Goal: Transaction & Acquisition: Purchase product/service

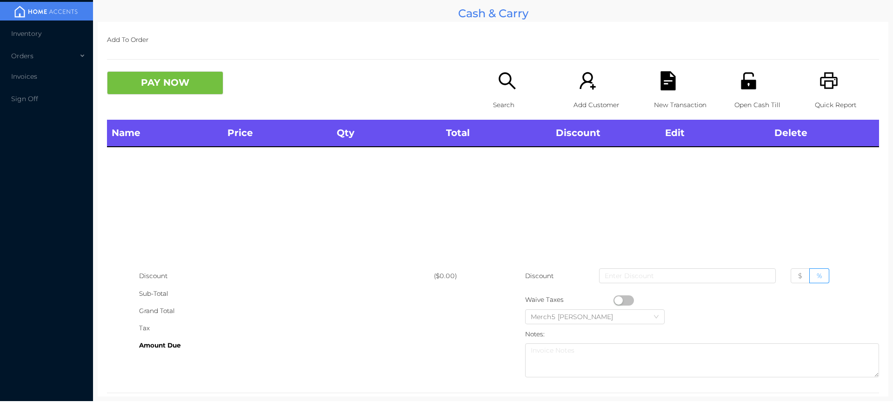
scroll to position [17, 0]
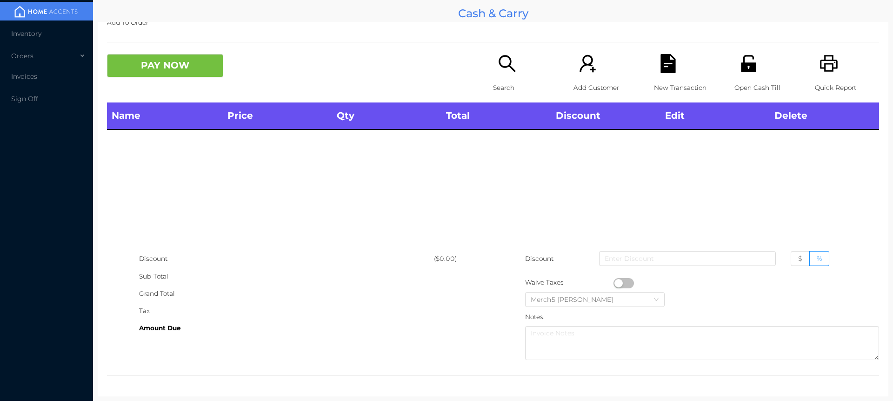
click at [512, 74] on div "Search" at bounding box center [525, 78] width 64 height 48
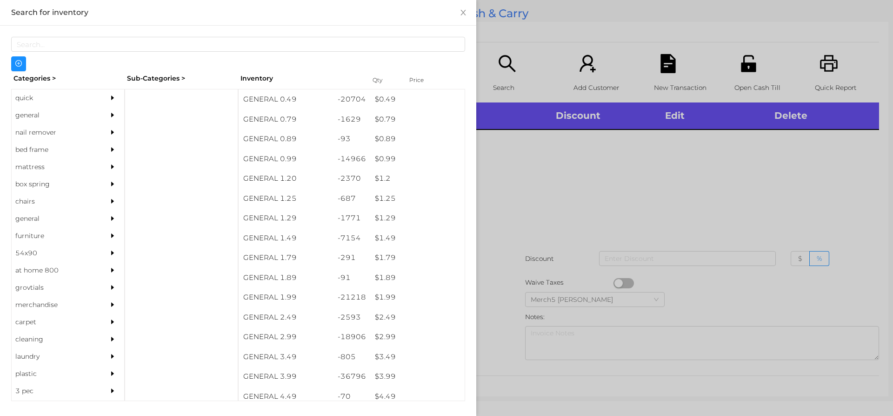
click at [109, 117] on icon "icon: caret-right" at bounding box center [112, 115] width 7 height 7
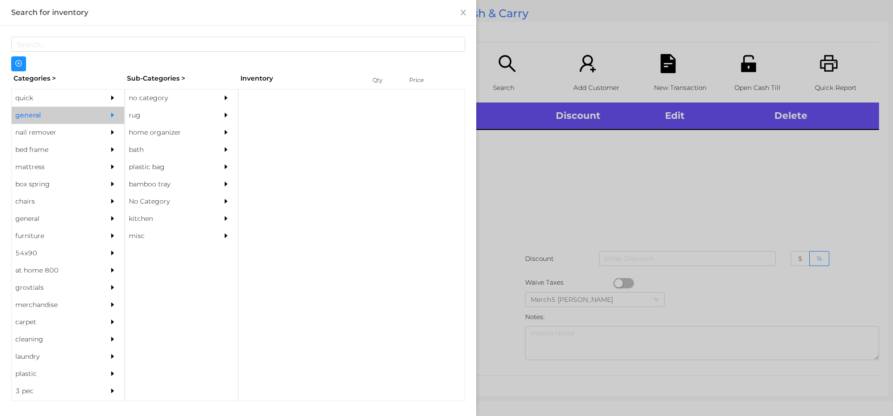
click at [213, 97] on div "no category" at bounding box center [181, 97] width 113 height 17
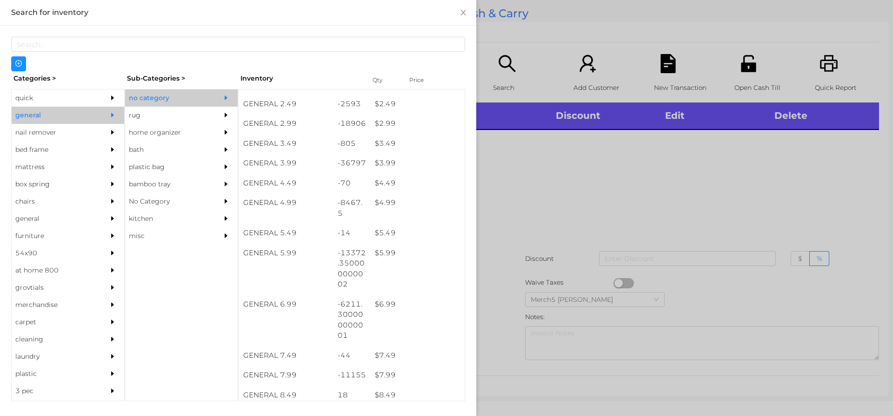
scroll to position [233, 0]
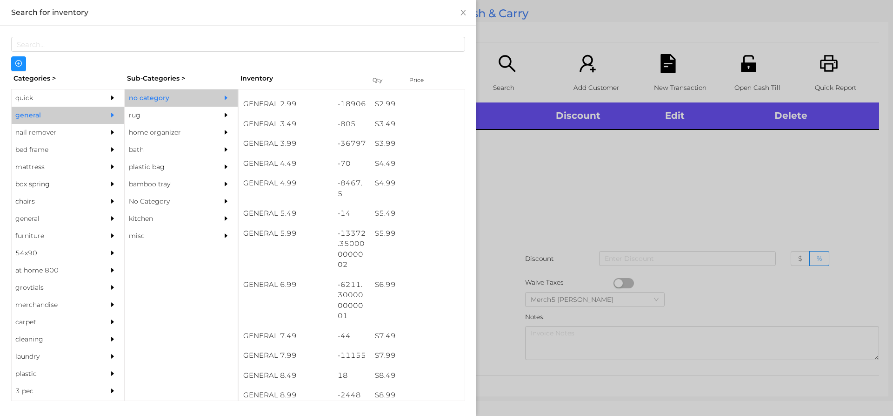
click at [530, 232] on div at bounding box center [446, 208] width 893 height 416
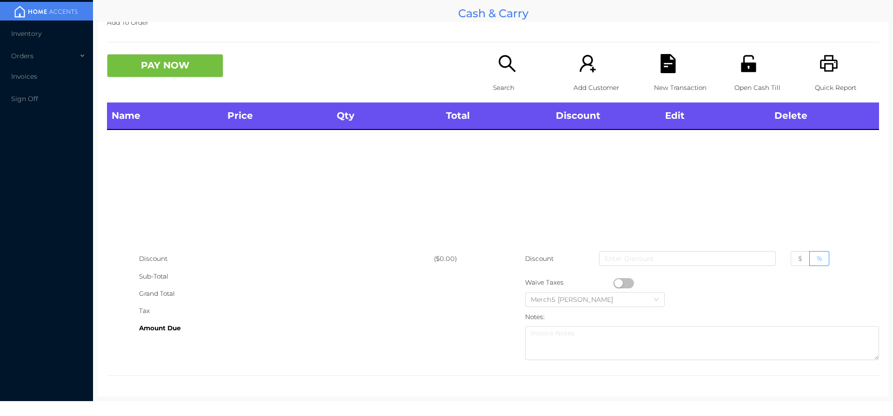
click at [509, 57] on icon "icon: search" at bounding box center [507, 63] width 19 height 19
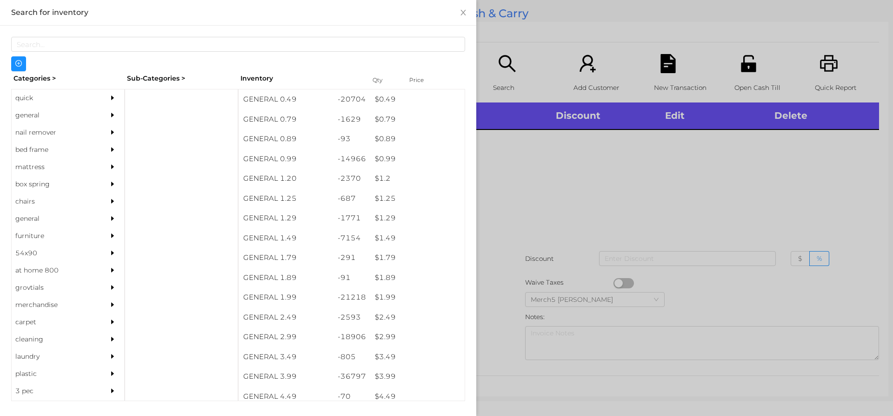
click at [94, 110] on div "general" at bounding box center [68, 115] width 113 height 17
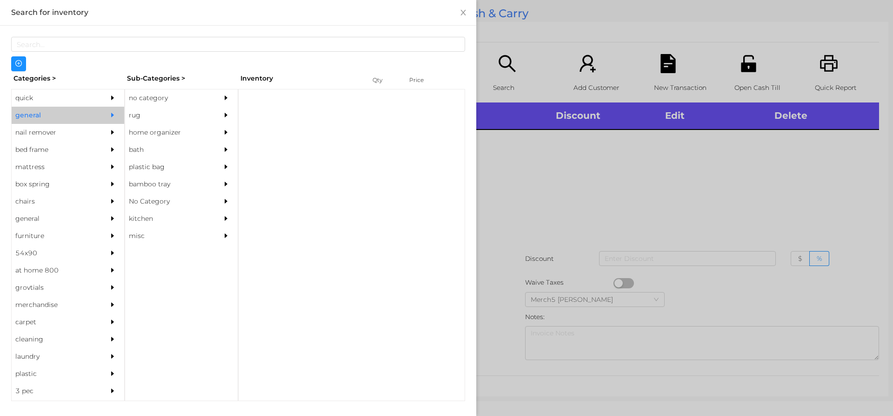
click at [170, 95] on div "no category" at bounding box center [167, 97] width 85 height 17
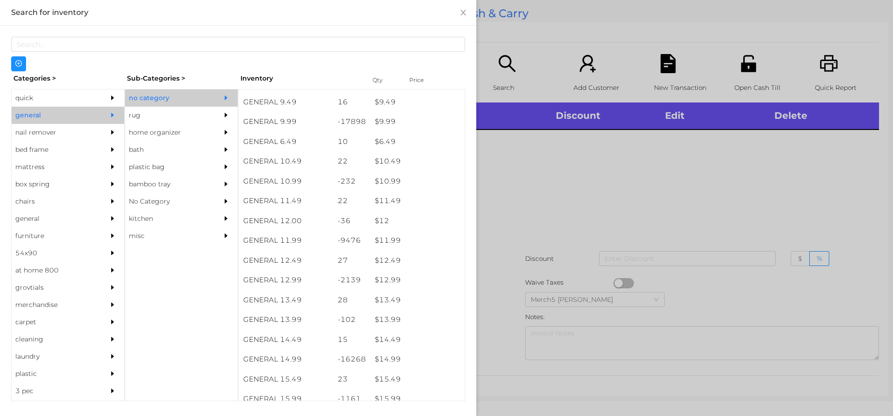
scroll to position [544, 0]
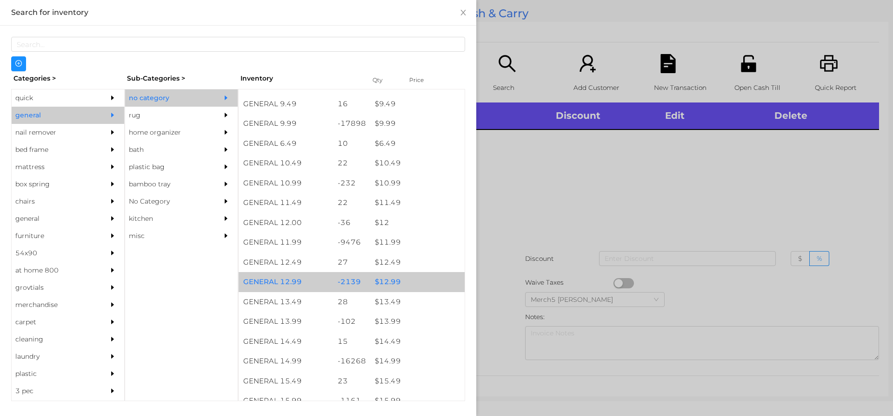
click at [421, 283] on div "$ 12.99" at bounding box center [417, 282] width 94 height 20
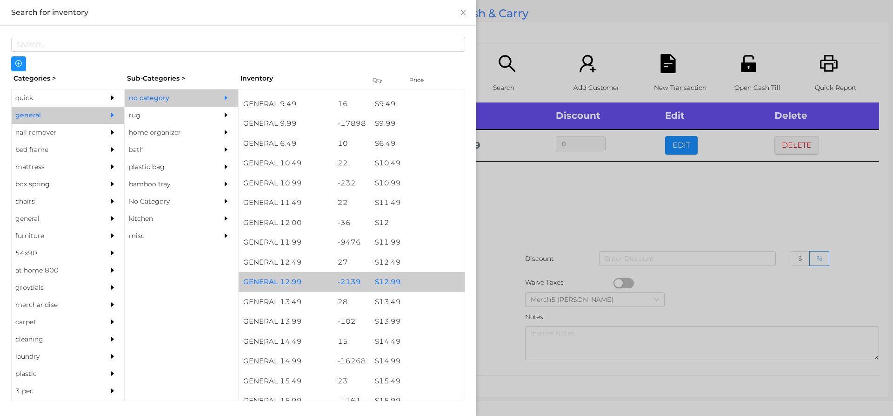
click at [575, 229] on div at bounding box center [446, 208] width 893 height 416
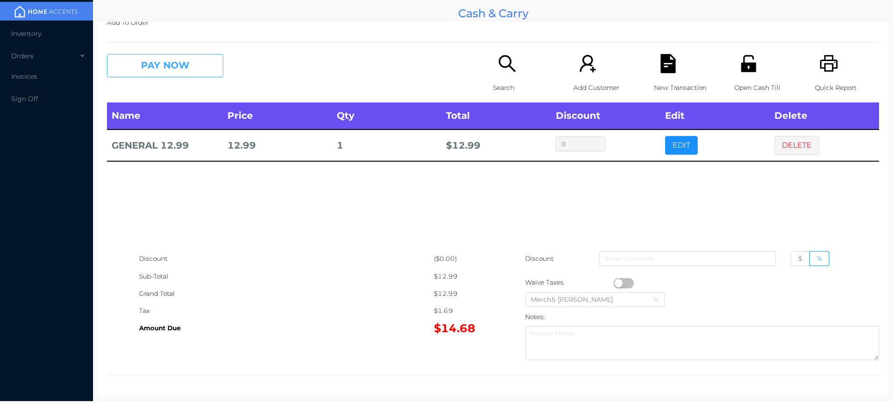
click at [213, 64] on button "PAY NOW" at bounding box center [165, 65] width 116 height 23
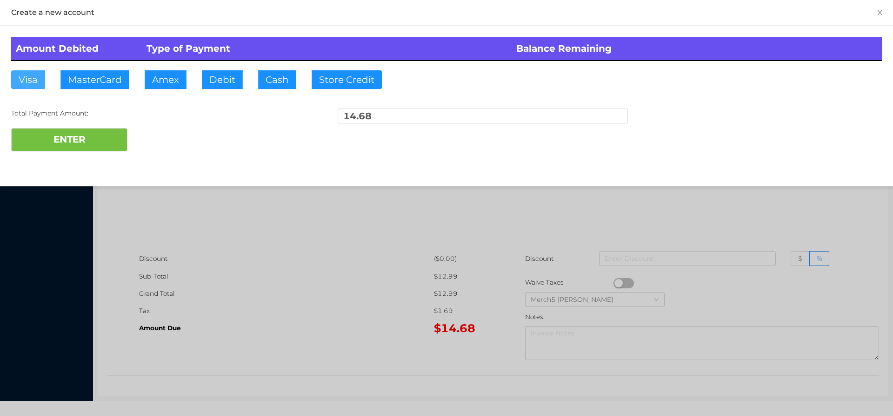
click at [31, 86] on button "Visa" at bounding box center [28, 79] width 34 height 19
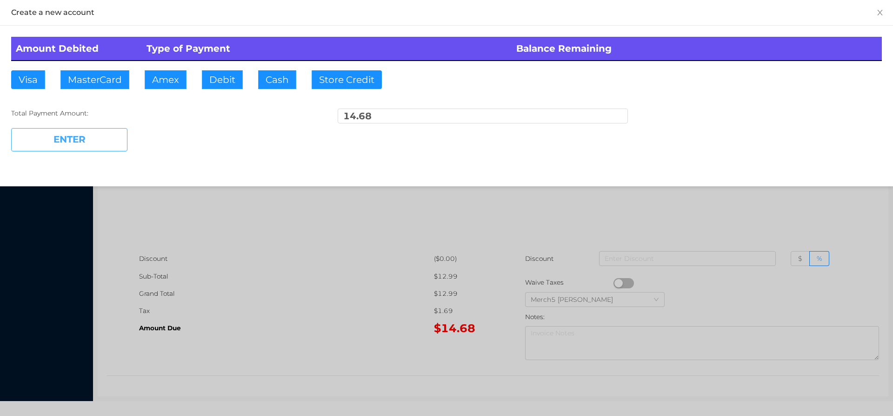
click at [91, 131] on button "ENTER" at bounding box center [69, 139] width 116 height 23
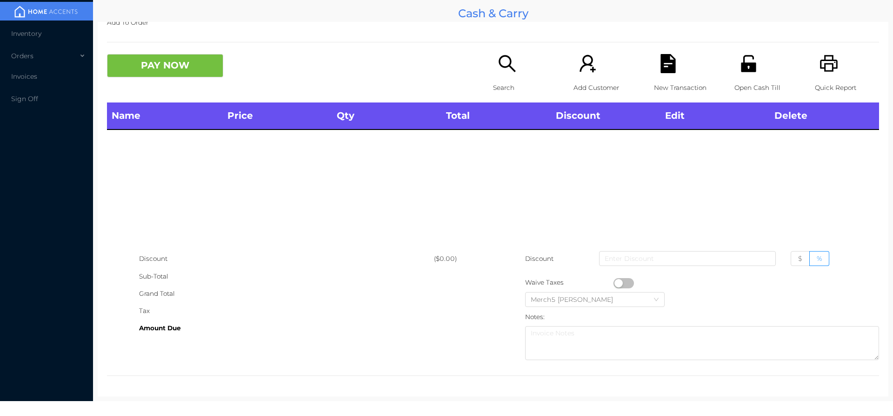
click at [821, 64] on icon "icon: printer" at bounding box center [829, 63] width 18 height 17
click at [516, 66] on div "Search" at bounding box center [525, 78] width 64 height 48
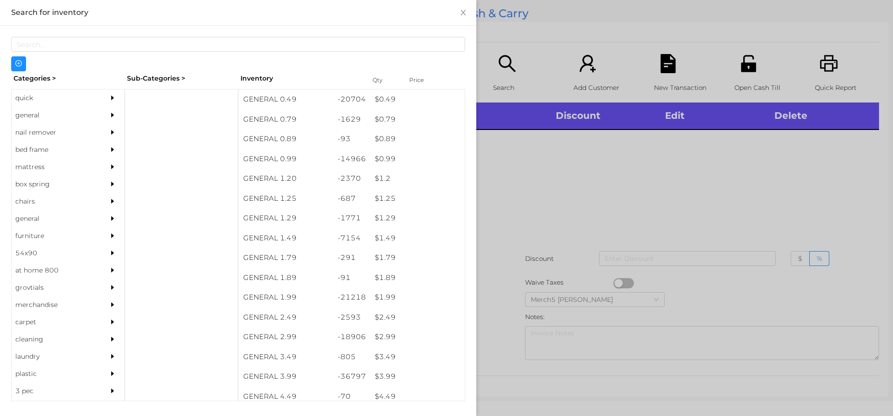
click at [109, 114] on icon "icon: caret-right" at bounding box center [112, 115] width 7 height 7
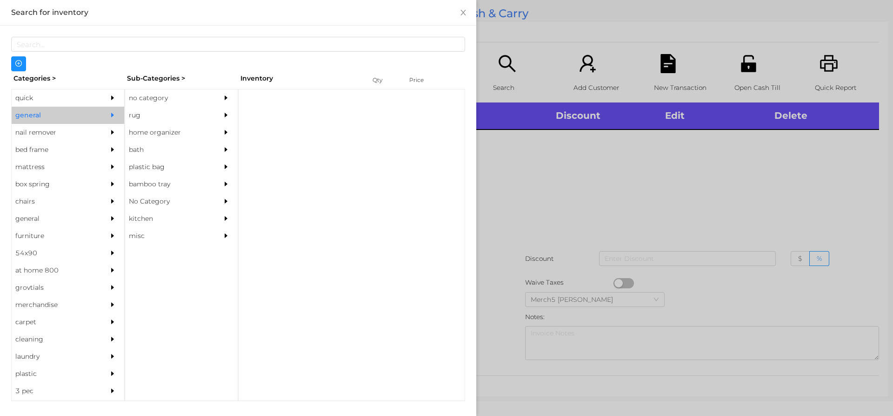
click at [190, 102] on div "no category" at bounding box center [167, 97] width 85 height 17
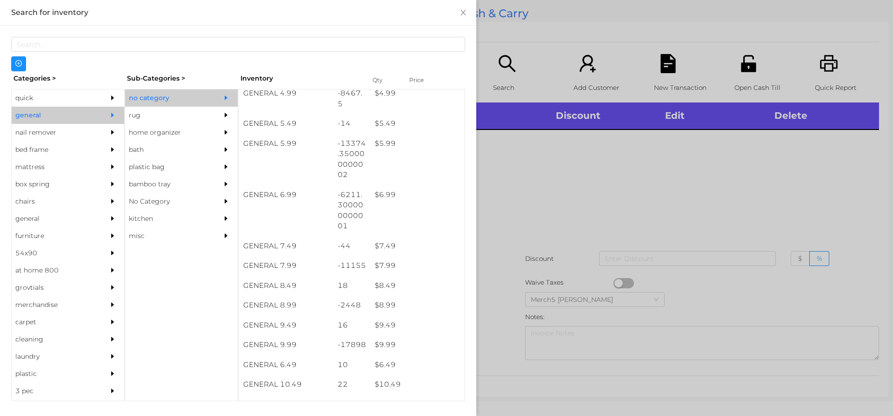
scroll to position [341, 0]
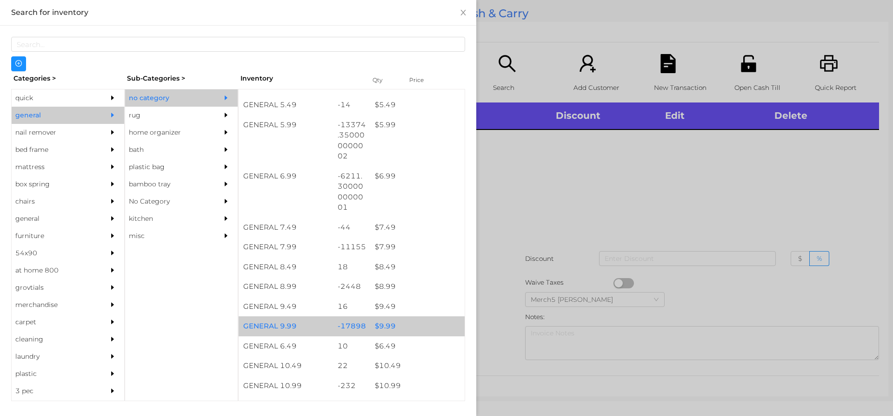
click at [416, 321] on div "$ 9.99" at bounding box center [417, 326] width 94 height 20
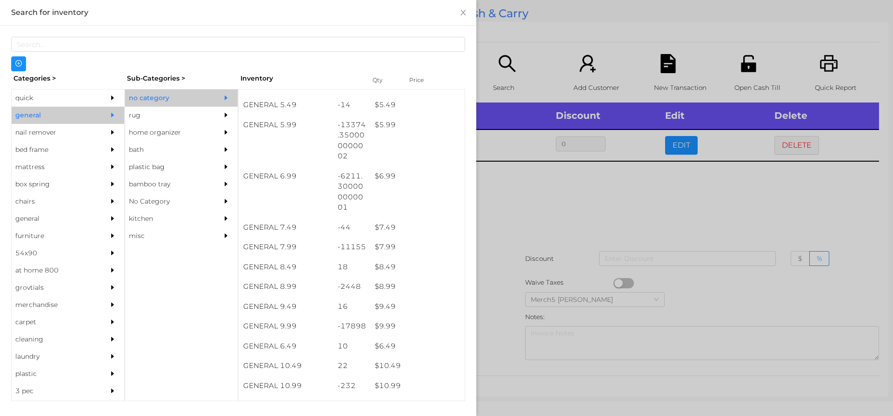
click at [580, 224] on div at bounding box center [446, 208] width 893 height 416
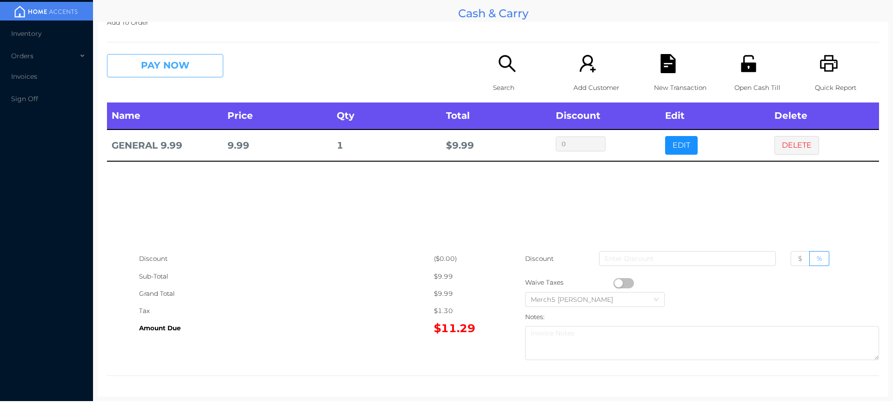
click at [216, 71] on button "PAY NOW" at bounding box center [165, 65] width 116 height 23
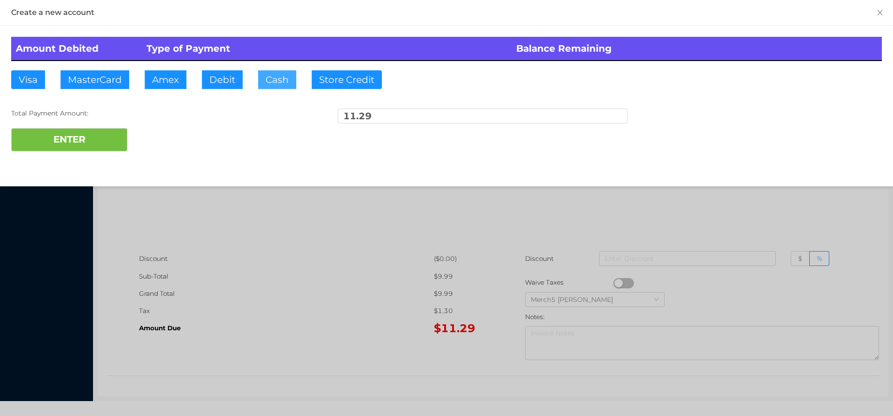
click at [283, 78] on button "Cash" at bounding box center [277, 79] width 38 height 19
type input "11.30"
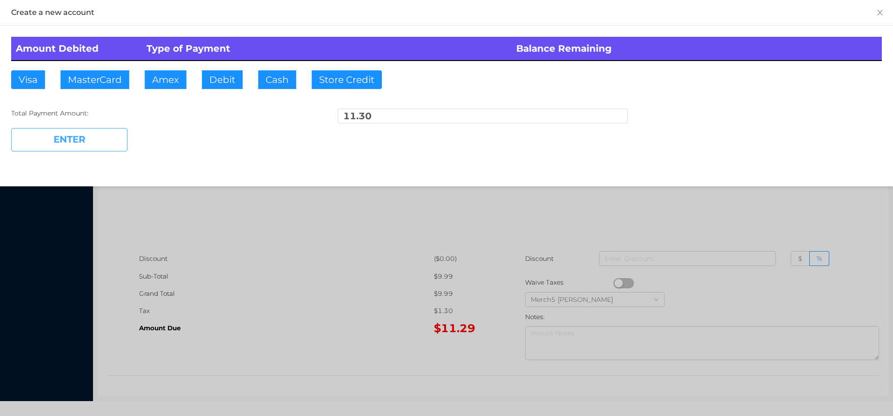
click at [110, 138] on button "ENTER" at bounding box center [69, 139] width 116 height 23
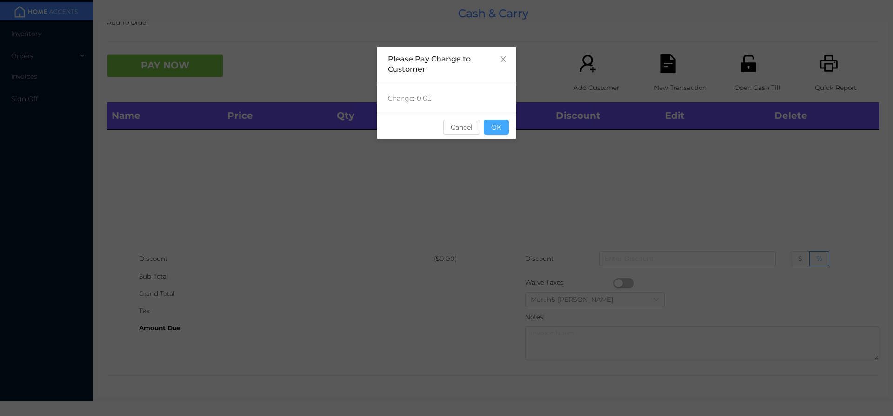
click at [501, 129] on button "OK" at bounding box center [496, 127] width 25 height 15
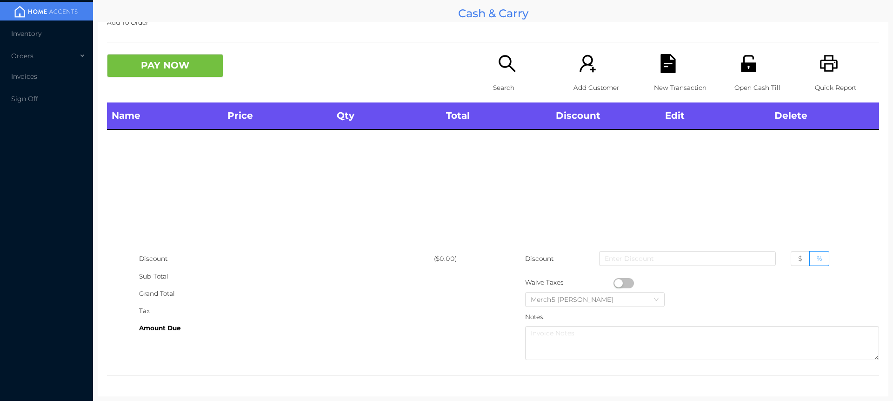
click at [824, 69] on icon "icon: printer" at bounding box center [829, 63] width 19 height 19
click at [489, 76] on div "PAY NOW" at bounding box center [300, 65] width 386 height 23
click at [516, 73] on div "Search" at bounding box center [525, 78] width 64 height 48
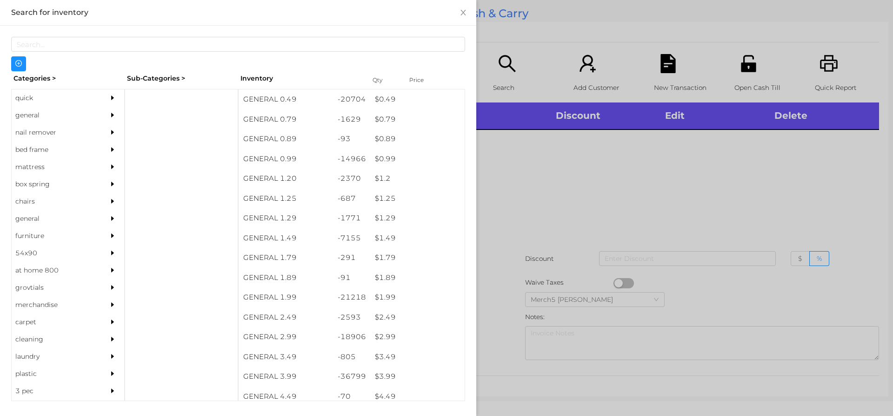
click at [81, 114] on div "general" at bounding box center [54, 115] width 85 height 17
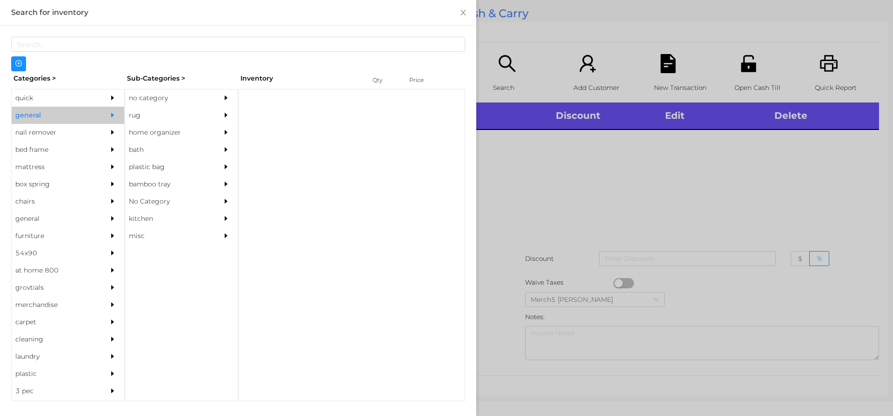
click at [205, 107] on div "rug" at bounding box center [167, 115] width 85 height 17
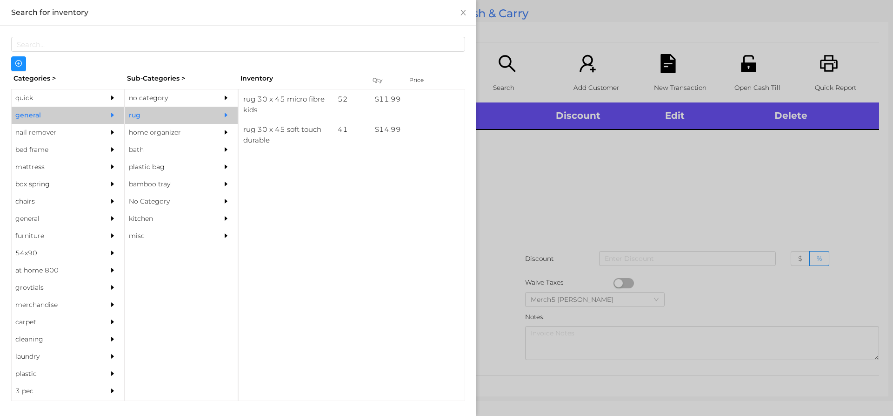
click at [223, 98] on icon "icon: caret-right" at bounding box center [226, 97] width 7 height 7
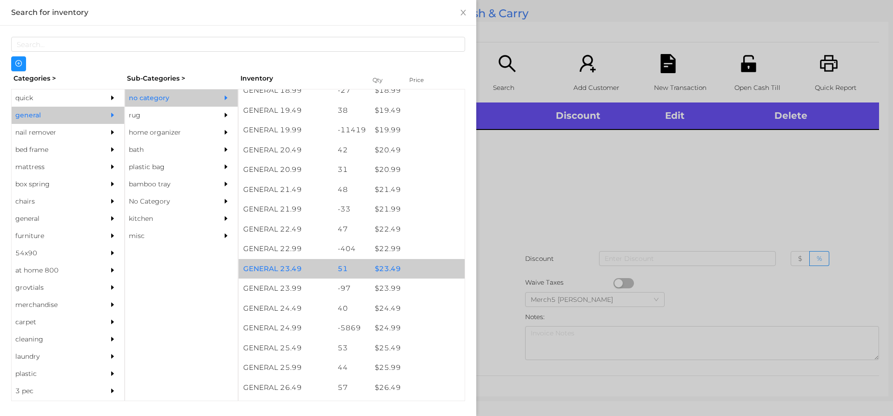
scroll to position [977, 0]
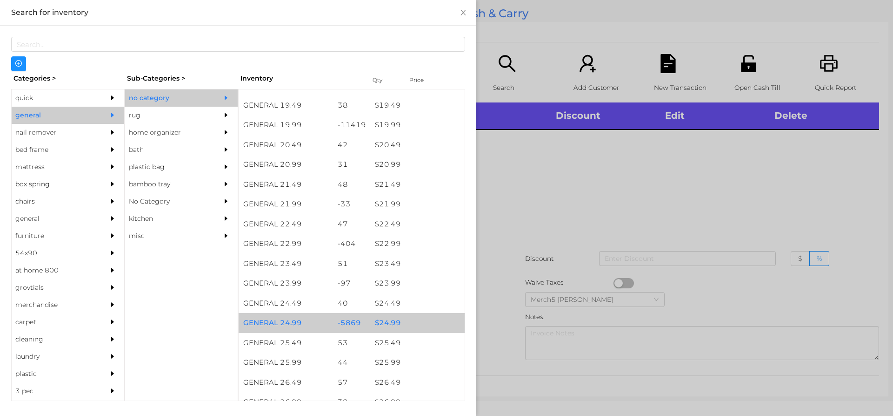
click at [435, 331] on div "$ 24.99" at bounding box center [417, 323] width 94 height 20
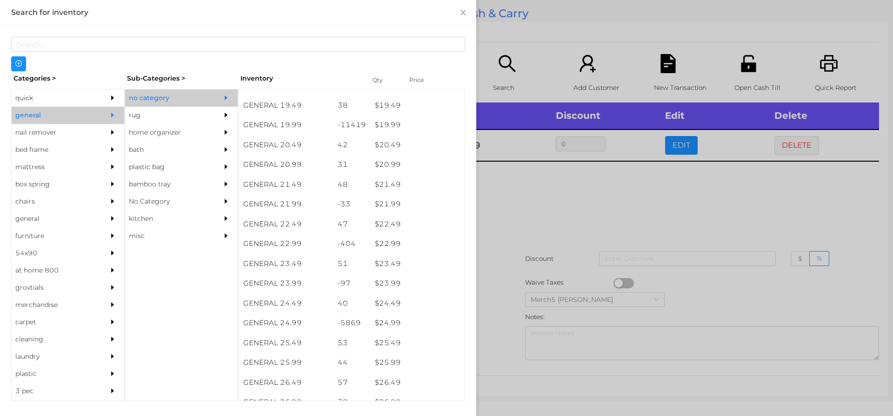
click at [617, 215] on div at bounding box center [446, 208] width 893 height 416
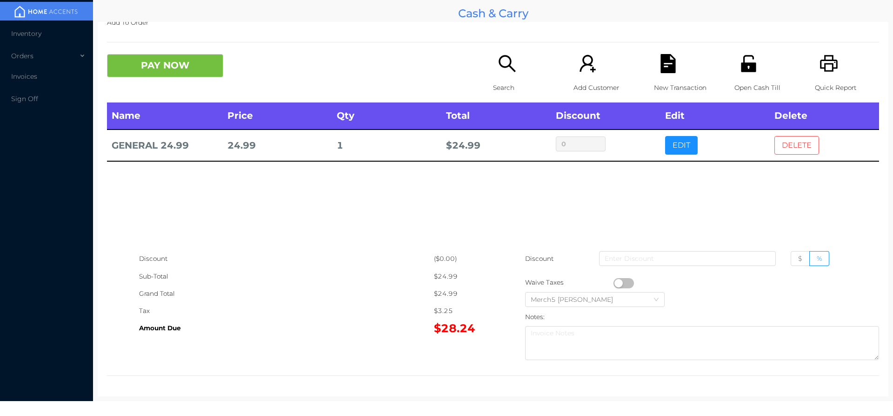
click at [792, 151] on button "DELETE" at bounding box center [797, 145] width 45 height 19
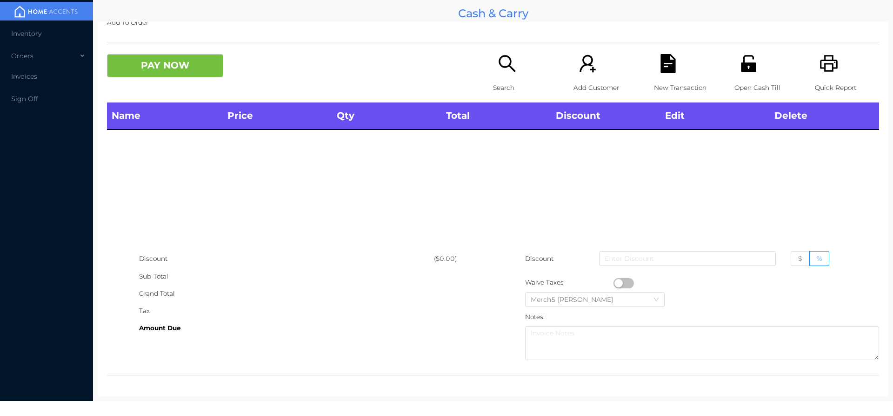
click at [493, 72] on div "Search" at bounding box center [525, 78] width 64 height 48
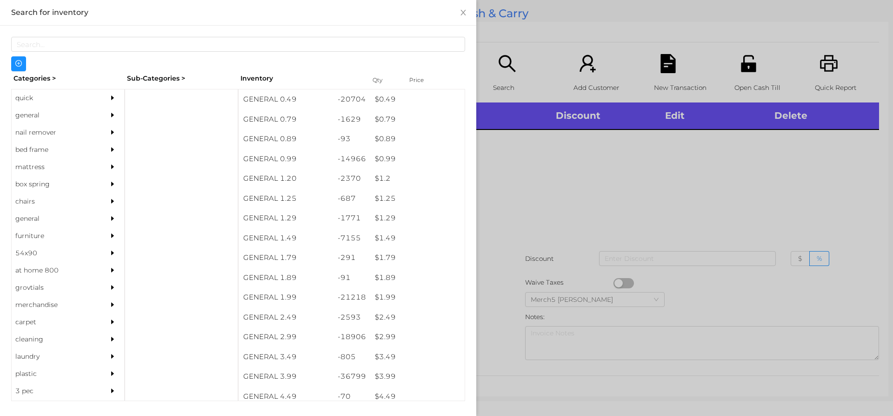
click at [110, 118] on div at bounding box center [115, 115] width 19 height 17
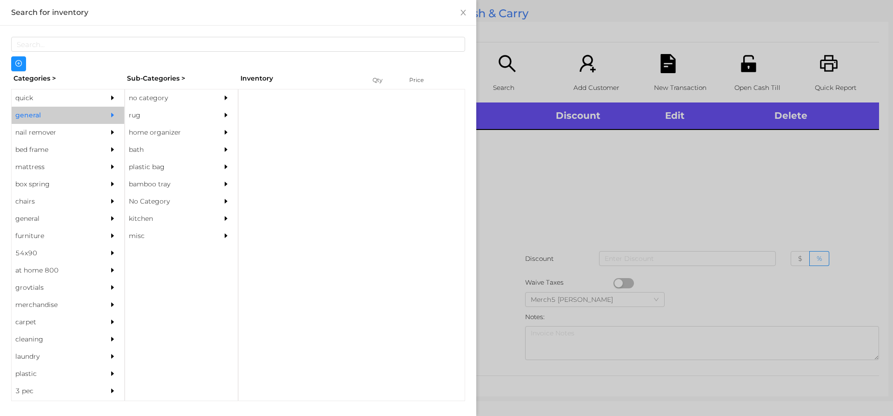
click at [174, 101] on div "no category" at bounding box center [167, 97] width 85 height 17
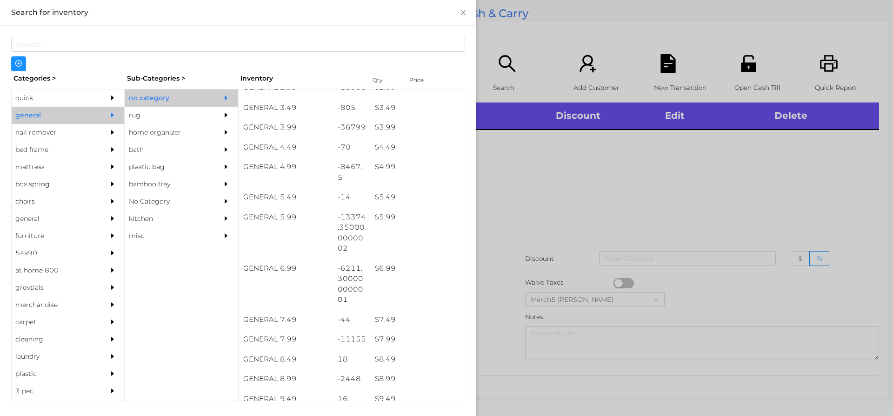
scroll to position [419, 0]
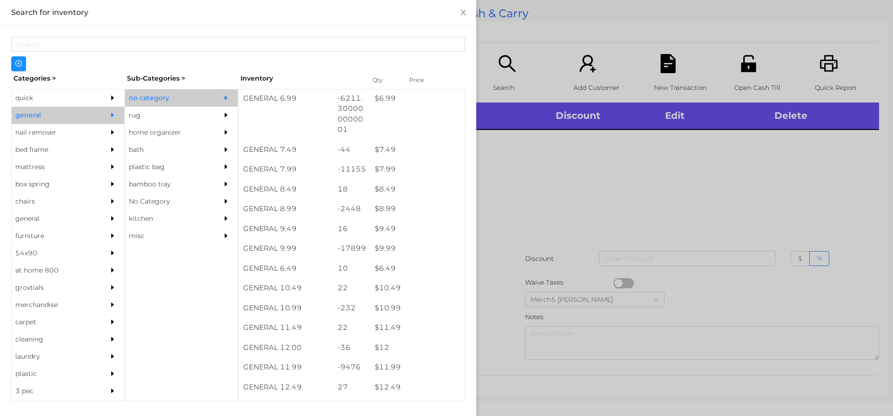
click at [735, 159] on div at bounding box center [446, 208] width 893 height 416
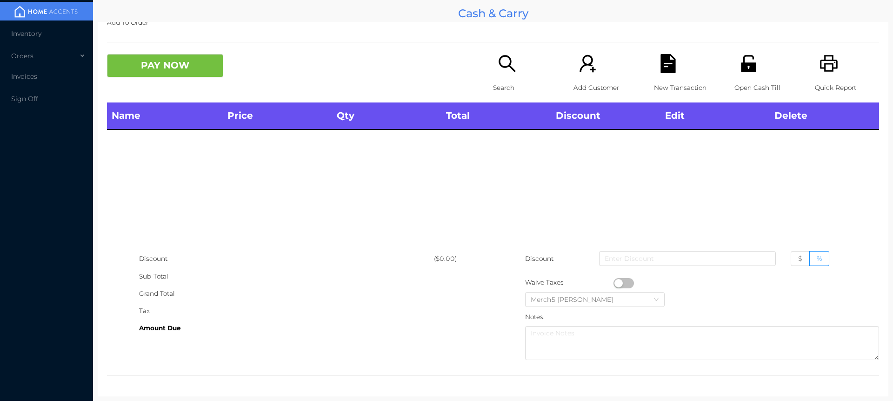
click at [511, 83] on p "Search" at bounding box center [525, 87] width 64 height 17
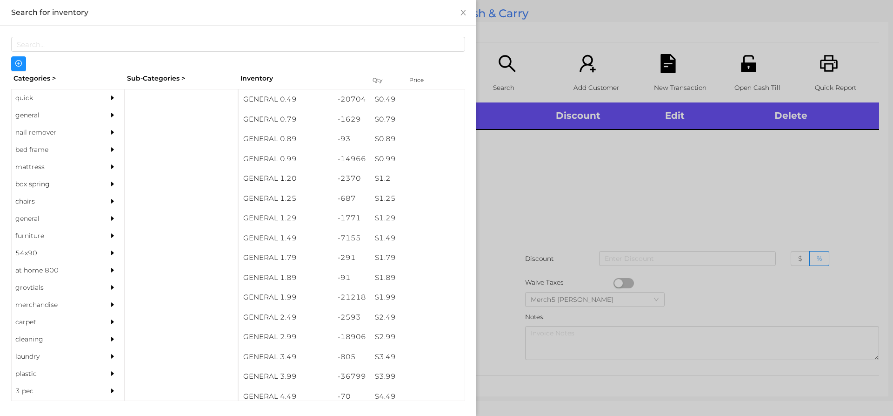
click at [109, 116] on icon "icon: caret-right" at bounding box center [112, 115] width 7 height 7
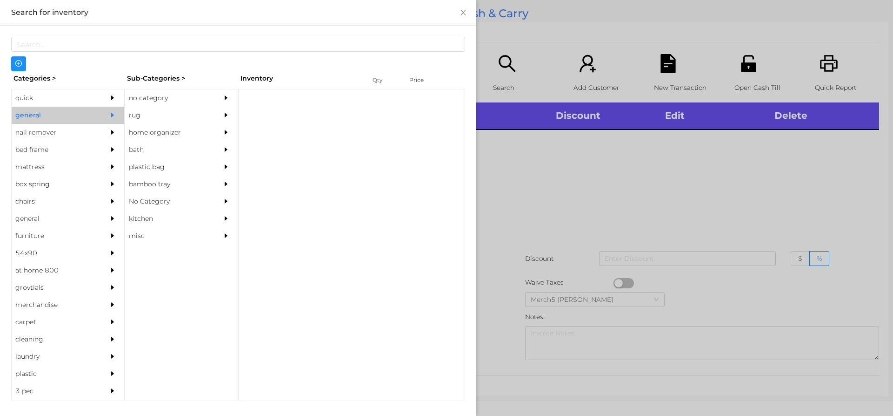
click at [223, 96] on icon "icon: caret-right" at bounding box center [226, 97] width 7 height 7
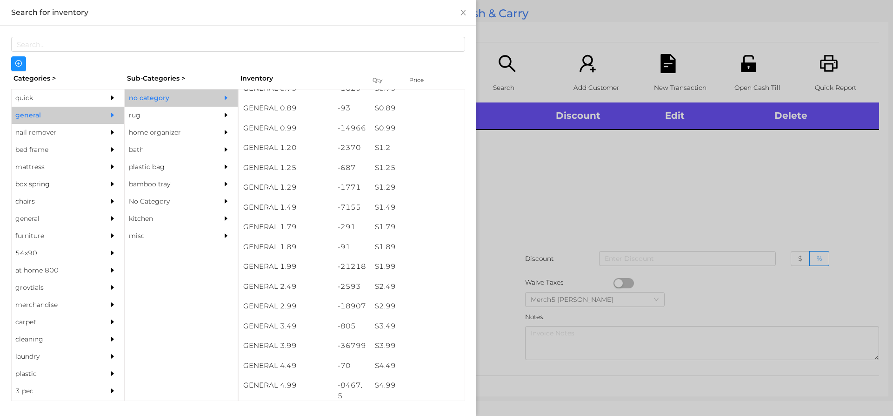
scroll to position [0, 0]
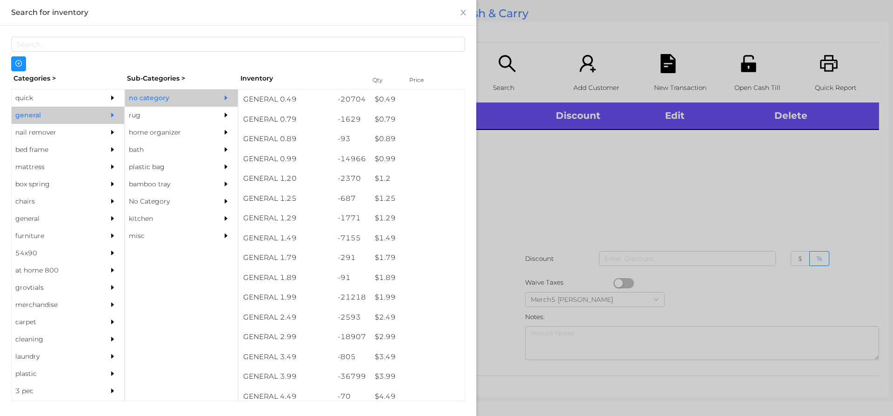
click at [640, 208] on div at bounding box center [446, 208] width 893 height 416
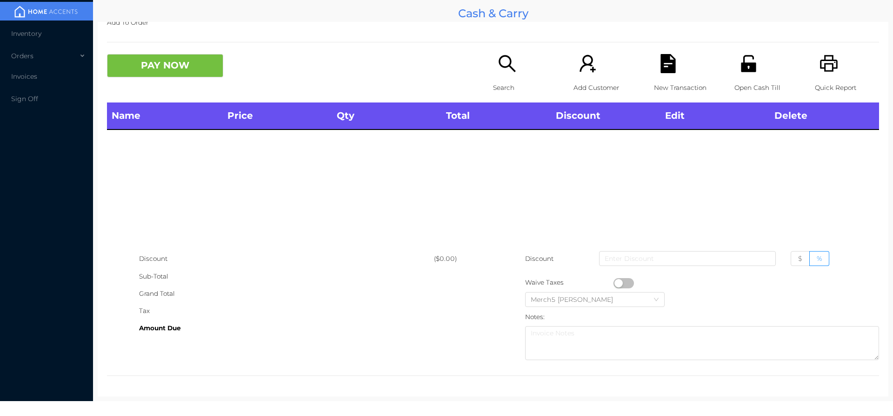
drag, startPoint x: 505, startPoint y: 73, endPoint x: 519, endPoint y: 77, distance: 15.0
click at [519, 77] on div "Search" at bounding box center [525, 78] width 64 height 48
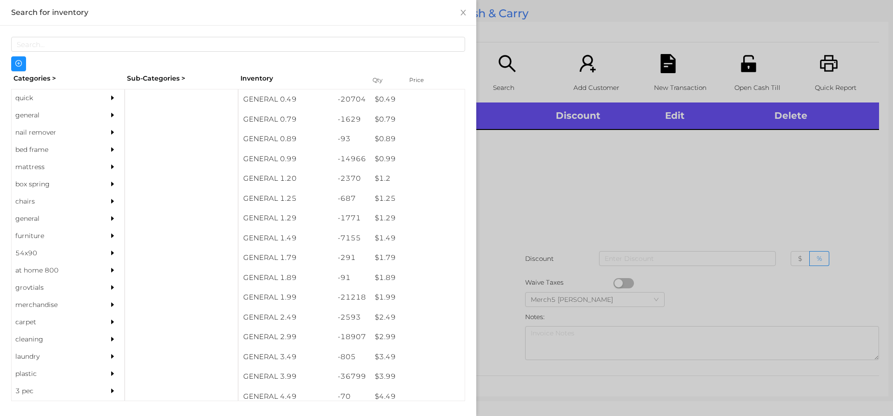
click at [630, 186] on div at bounding box center [446, 208] width 893 height 416
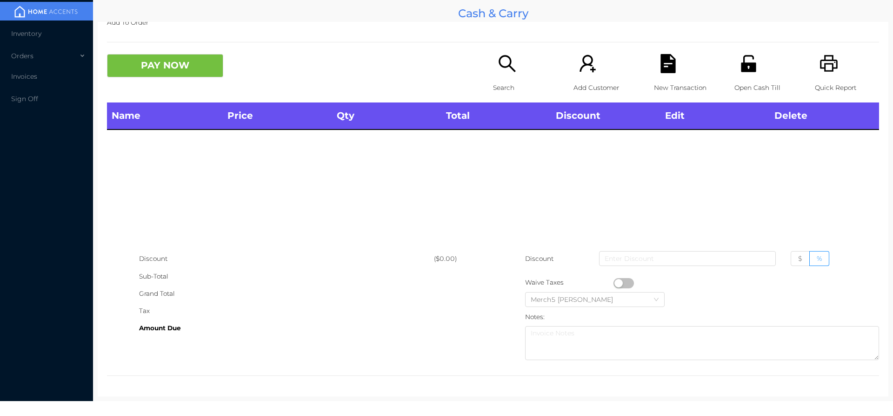
click at [532, 85] on p "Search" at bounding box center [525, 87] width 64 height 17
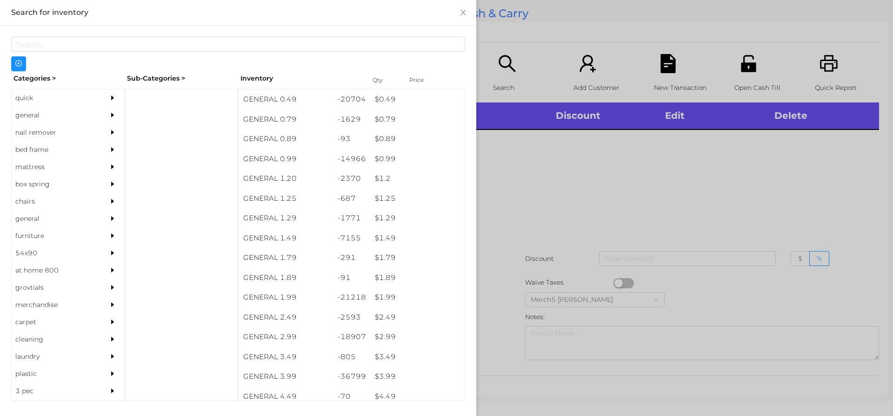
click at [598, 183] on div at bounding box center [446, 208] width 893 height 416
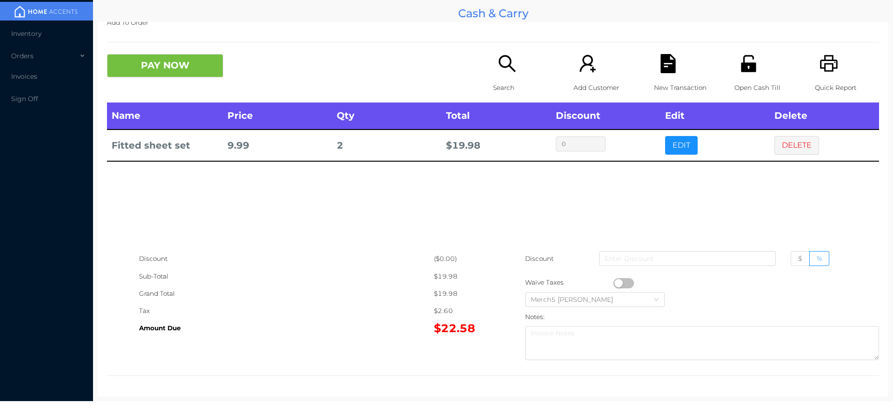
click at [496, 74] on div "Search" at bounding box center [525, 78] width 64 height 48
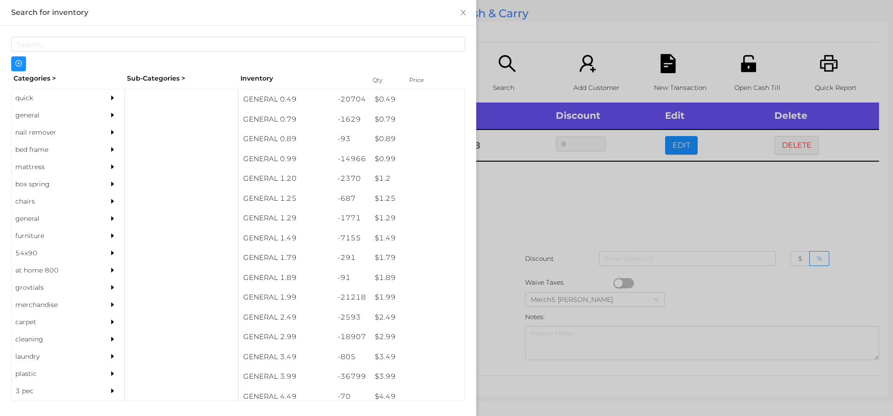
click at [86, 115] on div "general" at bounding box center [54, 115] width 85 height 17
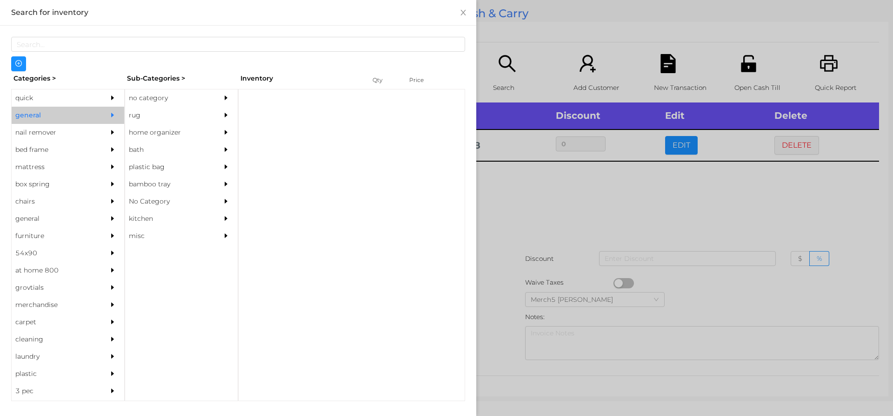
click at [185, 97] on div "no category" at bounding box center [167, 97] width 85 height 17
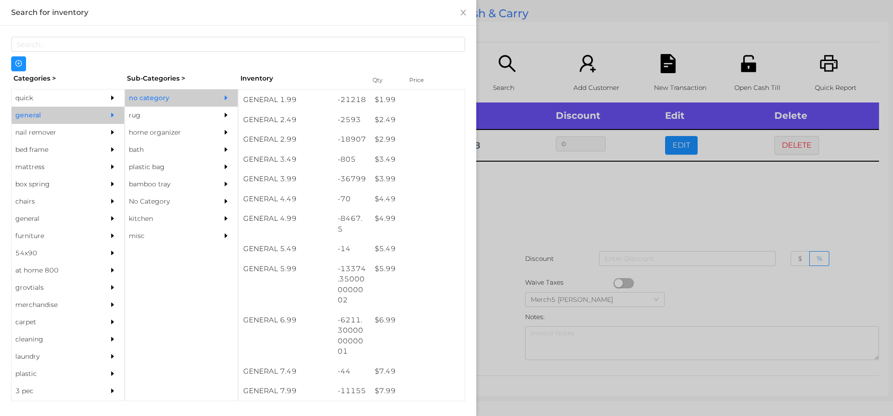
scroll to position [203, 0]
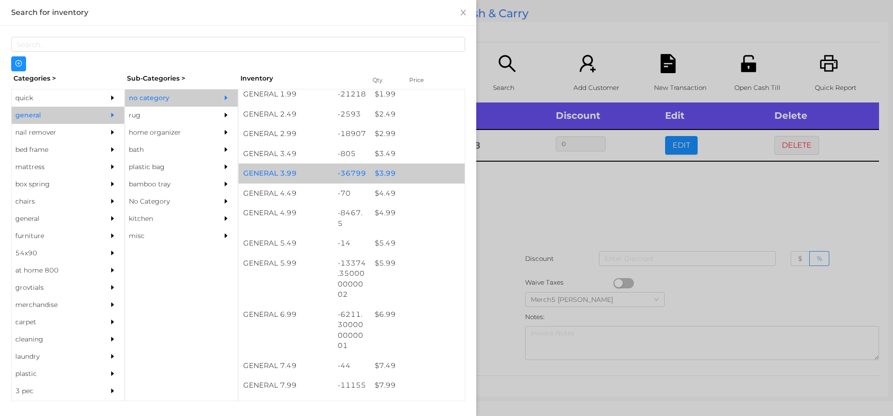
click at [418, 176] on div "$ 3.99" at bounding box center [417, 173] width 94 height 20
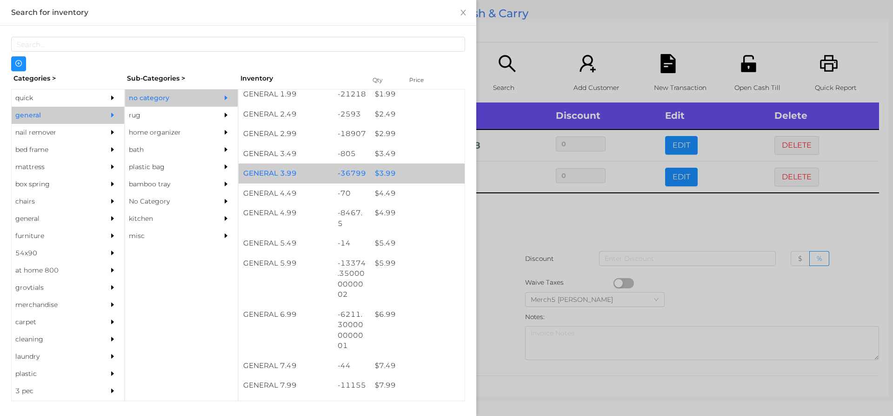
click at [430, 176] on div "$ 3.99" at bounding box center [417, 173] width 94 height 20
click at [549, 220] on div at bounding box center [446, 208] width 893 height 416
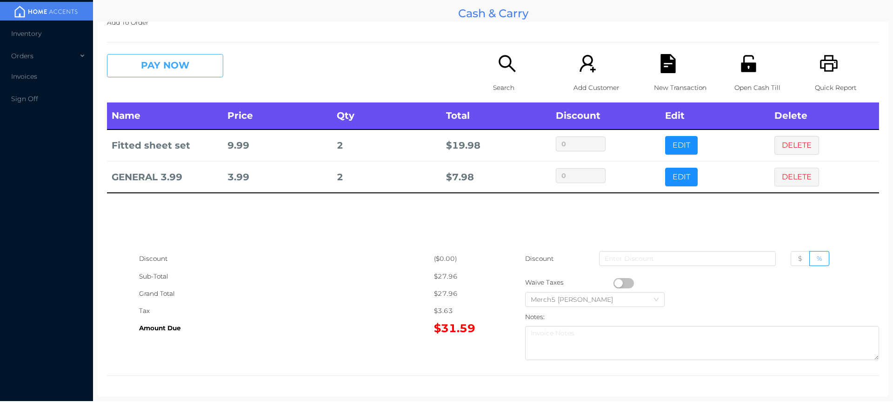
click at [199, 55] on button "PAY NOW" at bounding box center [165, 65] width 116 height 23
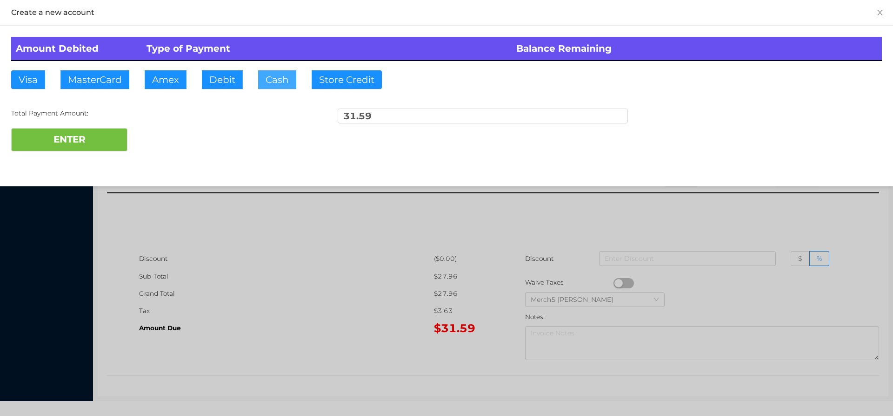
click at [275, 82] on button "Cash" at bounding box center [277, 79] width 38 height 19
type input "31.60"
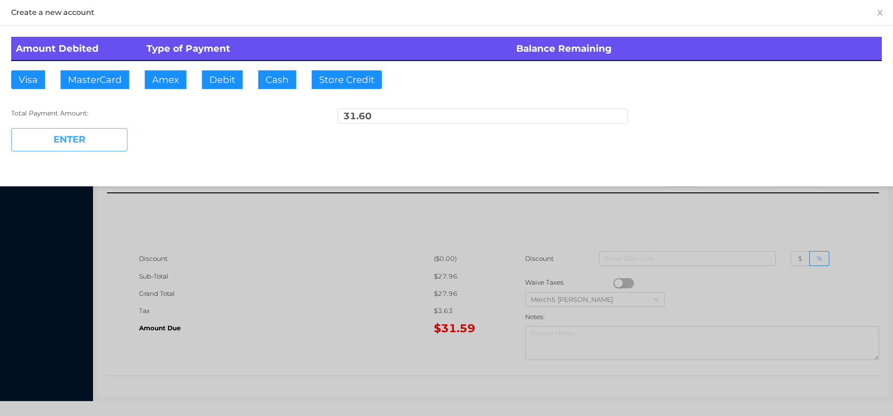
click at [119, 137] on button "ENTER" at bounding box center [69, 139] width 116 height 23
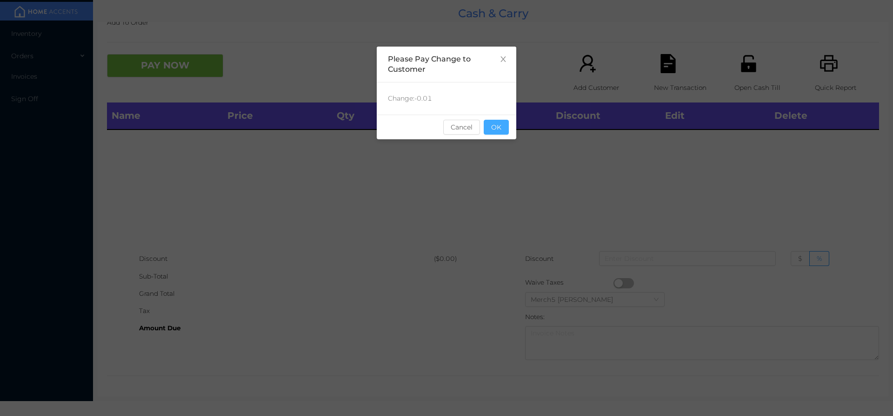
click at [505, 132] on button "OK" at bounding box center [496, 127] width 25 height 15
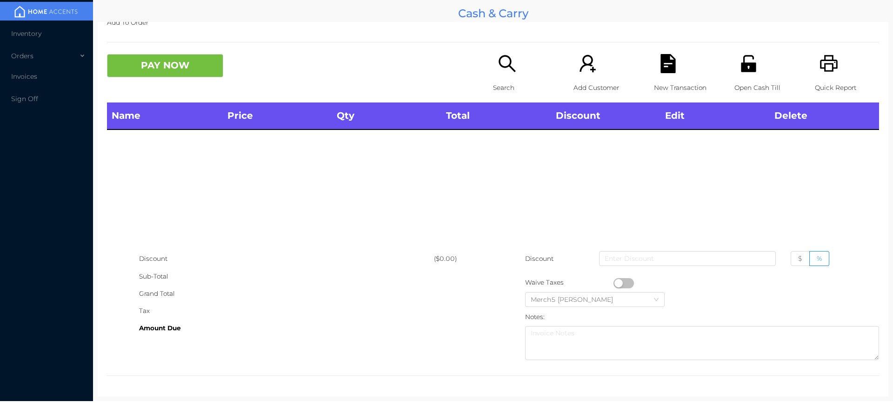
click at [820, 54] on icon "icon: printer" at bounding box center [829, 63] width 19 height 19
click at [504, 80] on div "Search" at bounding box center [525, 78] width 64 height 48
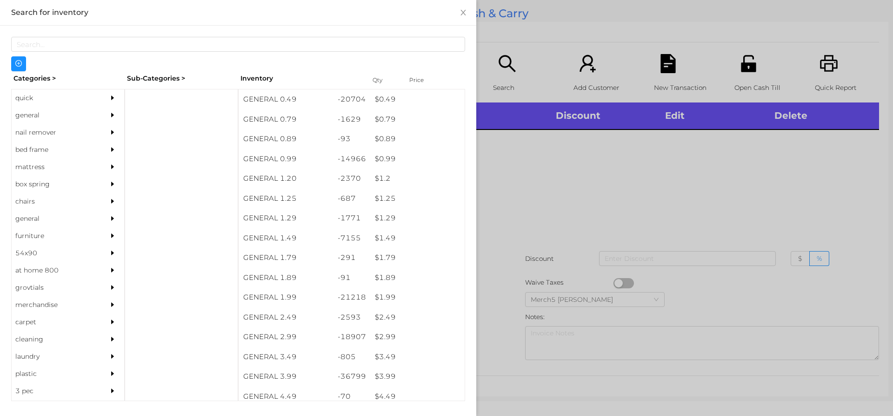
click at [644, 159] on div at bounding box center [446, 208] width 893 height 416
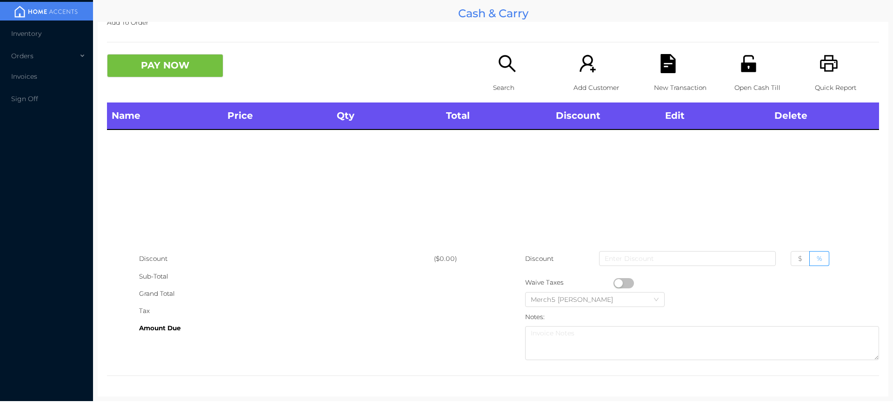
click at [517, 66] on div "Search" at bounding box center [525, 78] width 64 height 48
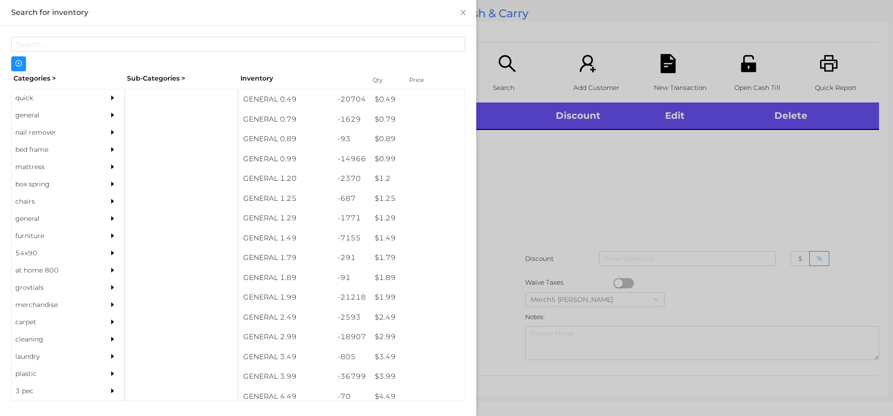
drag, startPoint x: 90, startPoint y: 114, endPoint x: 95, endPoint y: 112, distance: 5.6
click at [90, 114] on div "general" at bounding box center [54, 115] width 85 height 17
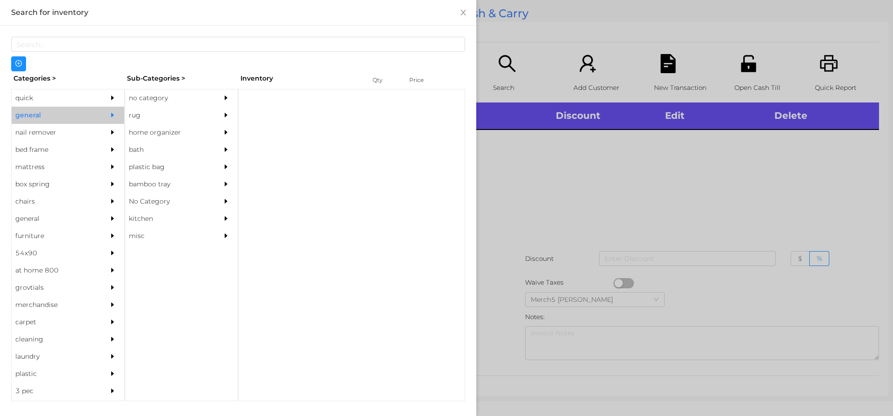
click at [218, 102] on div "no category" at bounding box center [181, 97] width 113 height 17
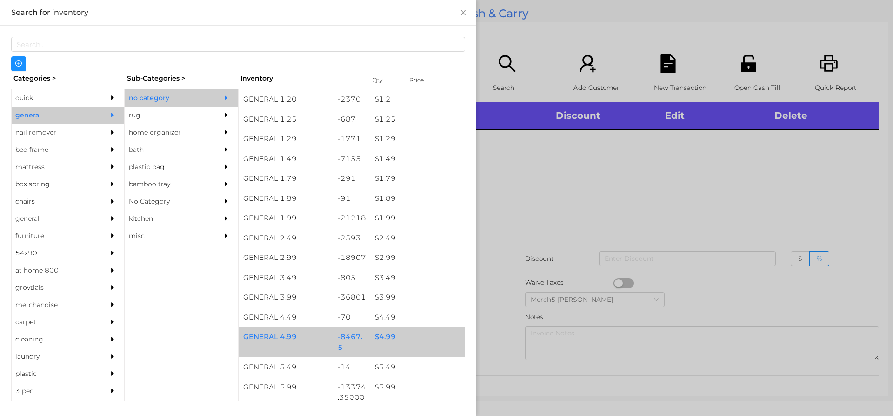
scroll to position [233, 0]
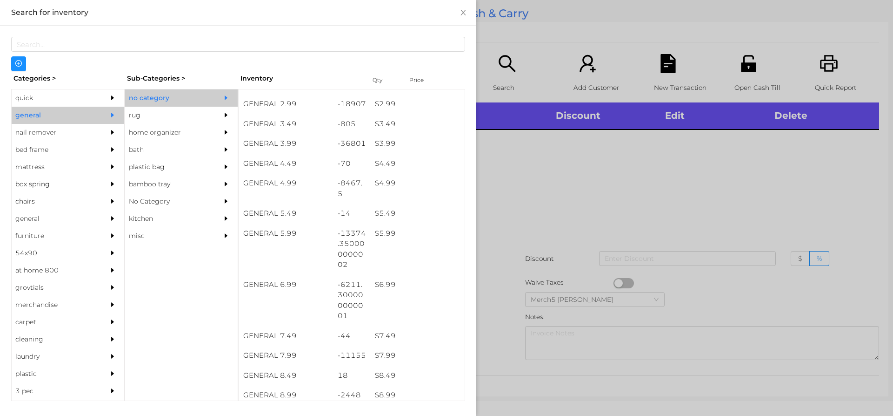
click at [559, 180] on div at bounding box center [446, 208] width 893 height 416
